Goal: Task Accomplishment & Management: Manage account settings

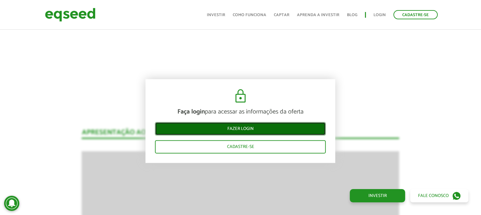
click at [242, 127] on link "Fazer login" at bounding box center [240, 128] width 171 height 13
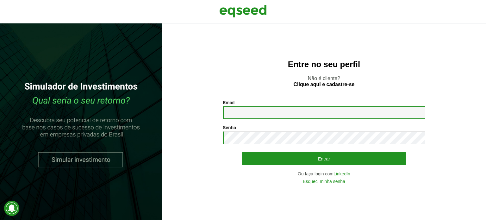
type input "**********"
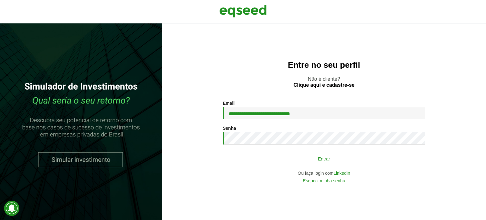
click at [299, 159] on button "Entrar" at bounding box center [324, 159] width 165 height 12
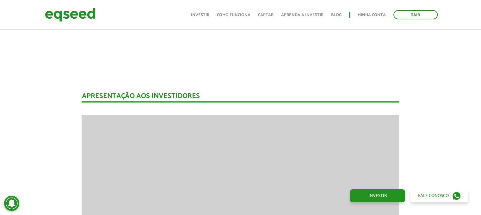
scroll to position [705, 0]
